Goal: Transaction & Acquisition: Purchase product/service

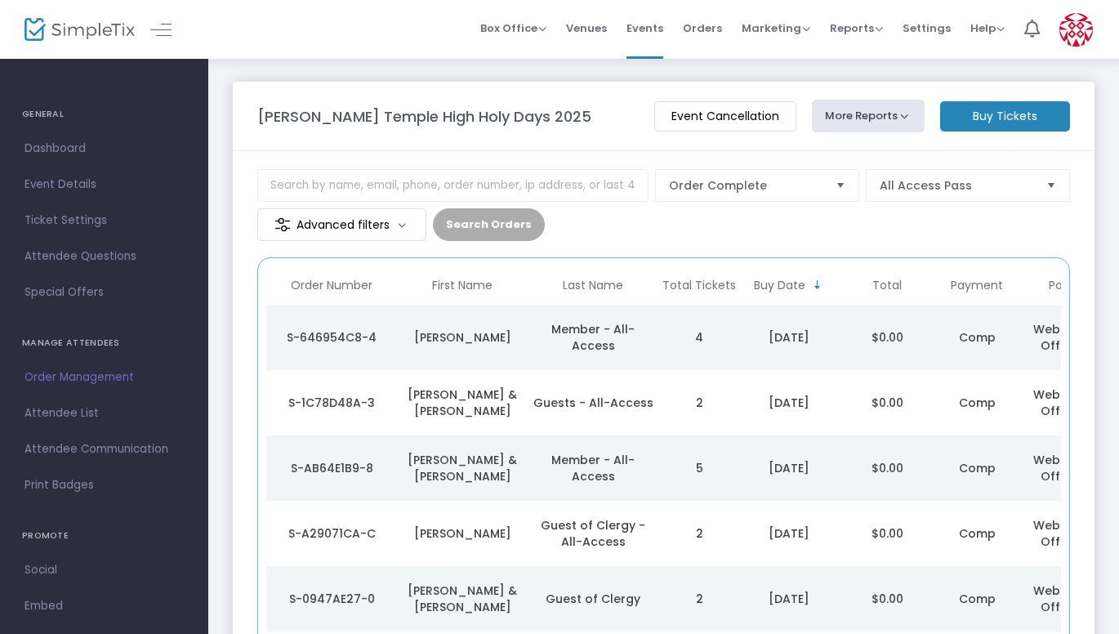
click at [1000, 98] on m-panel-header "[PERSON_NAME] Temple High Holy Days 2025 Event Cancellation More Reports Export…" at bounding box center [664, 116] width 862 height 69
click at [1003, 118] on m-button "Buy Tickets" at bounding box center [1005, 116] width 130 height 30
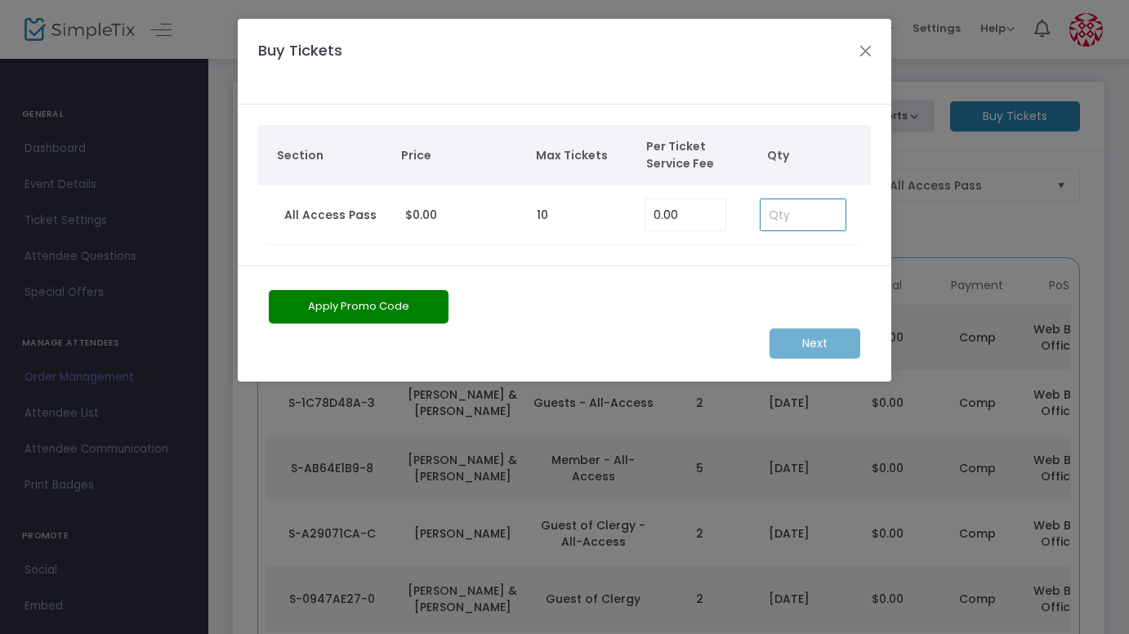
click at [833, 219] on input at bounding box center [802, 214] width 85 height 31
type input "4"
click at [808, 341] on m-button "Next" at bounding box center [814, 343] width 91 height 30
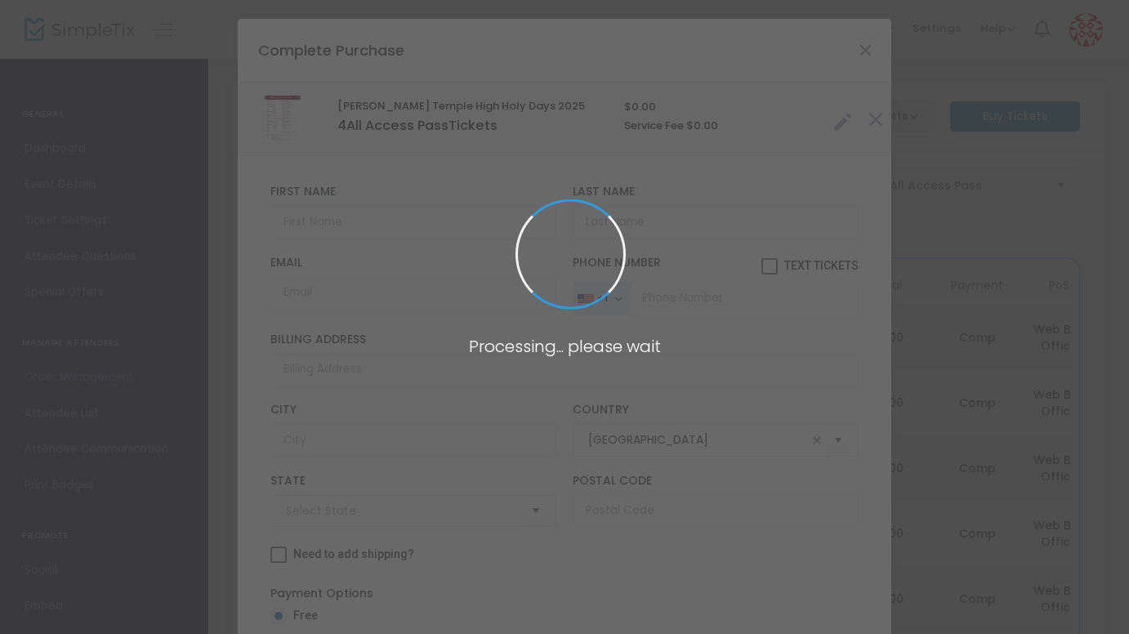
type input "[US_STATE]"
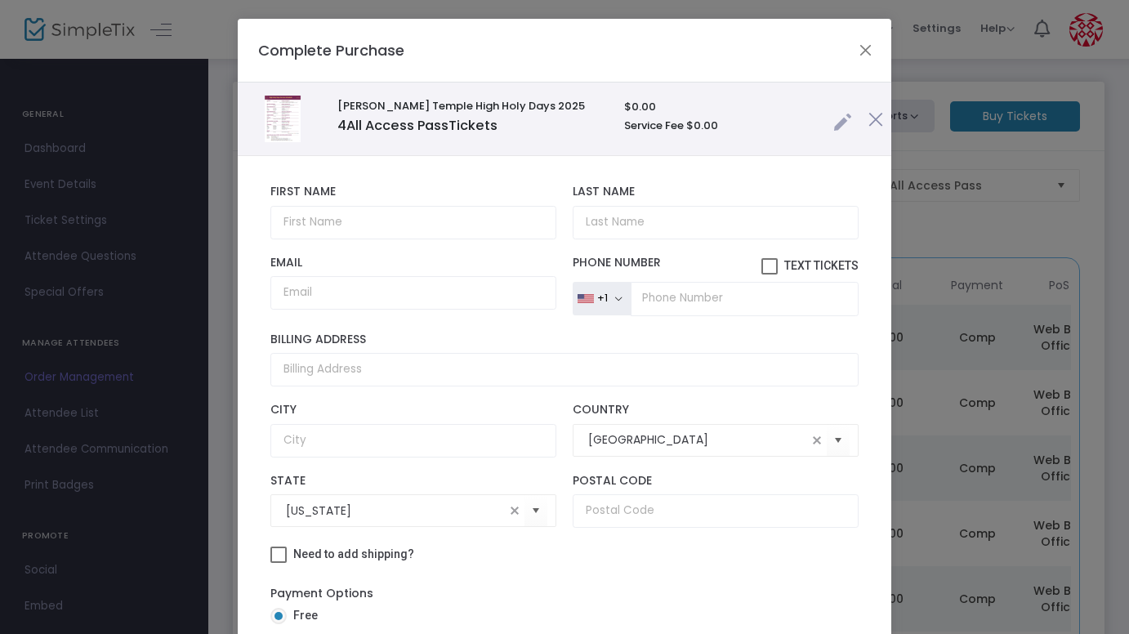
click at [426, 199] on div "First Name First Name is required." at bounding box center [413, 212] width 302 height 54
click at [423, 213] on input "text" at bounding box center [413, 222] width 286 height 33
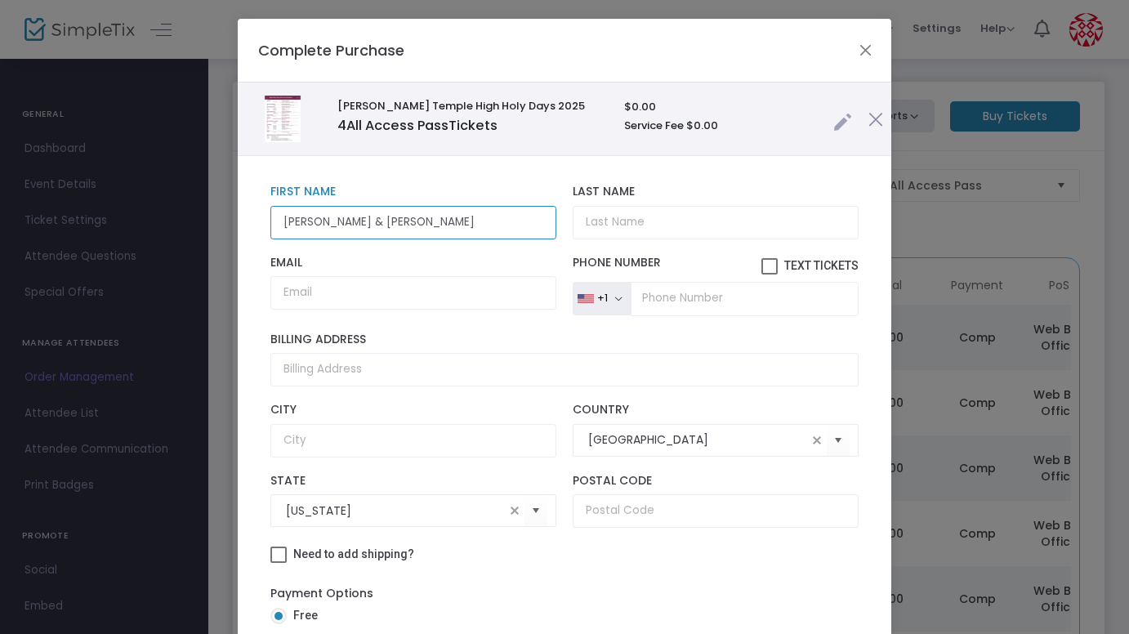
type input "[PERSON_NAME] & [PERSON_NAME]"
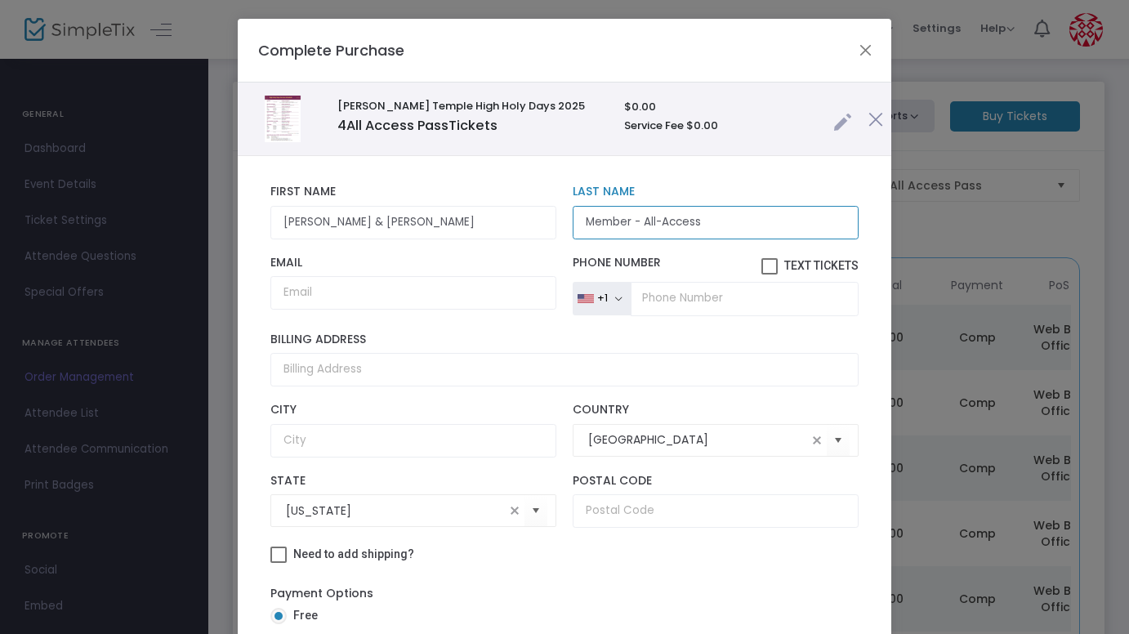
type input "Member - All-Access"
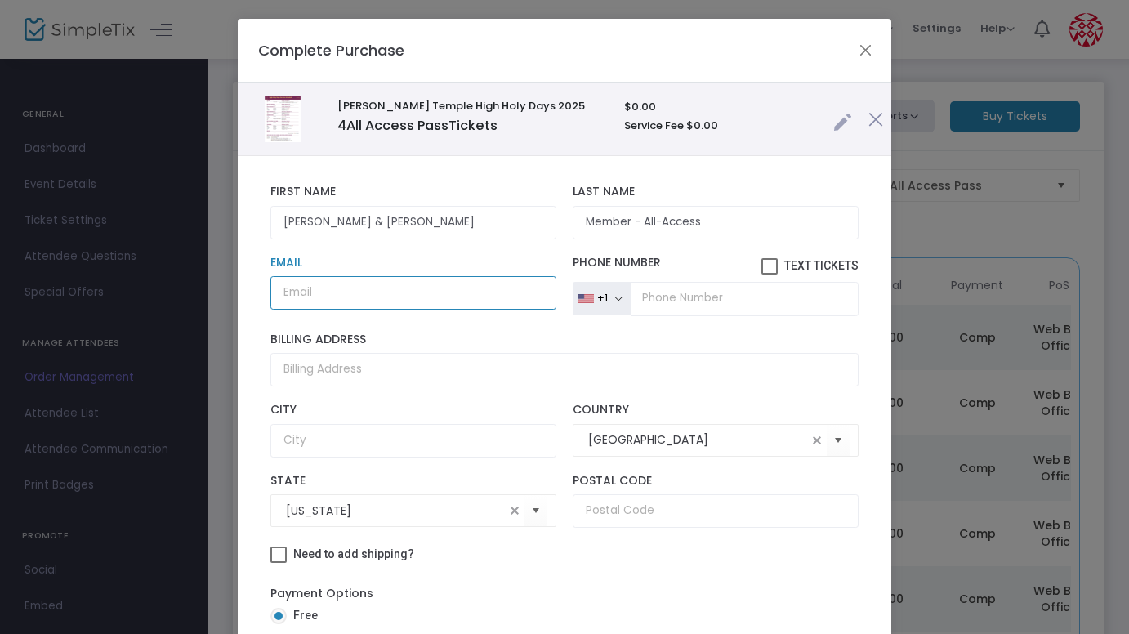
type input ","
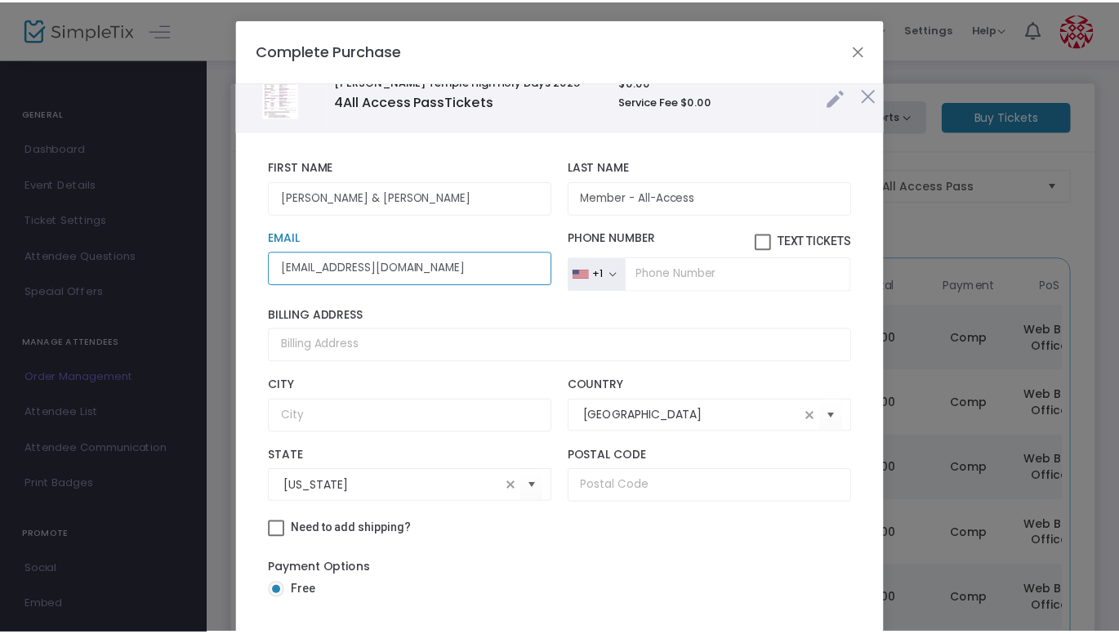
scroll to position [115, 0]
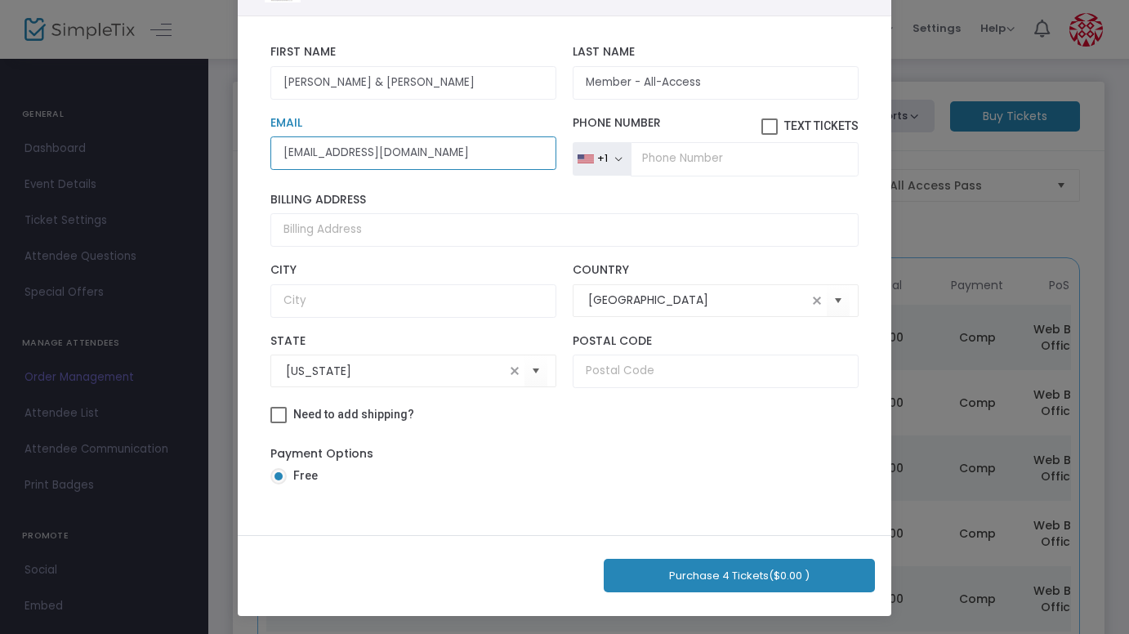
type input "[EMAIL_ADDRESS][DOMAIN_NAME]"
click at [747, 579] on button "Purchase 4 Tickets ($0.00 )" at bounding box center [739, 575] width 271 height 33
